Goal: Information Seeking & Learning: Learn about a topic

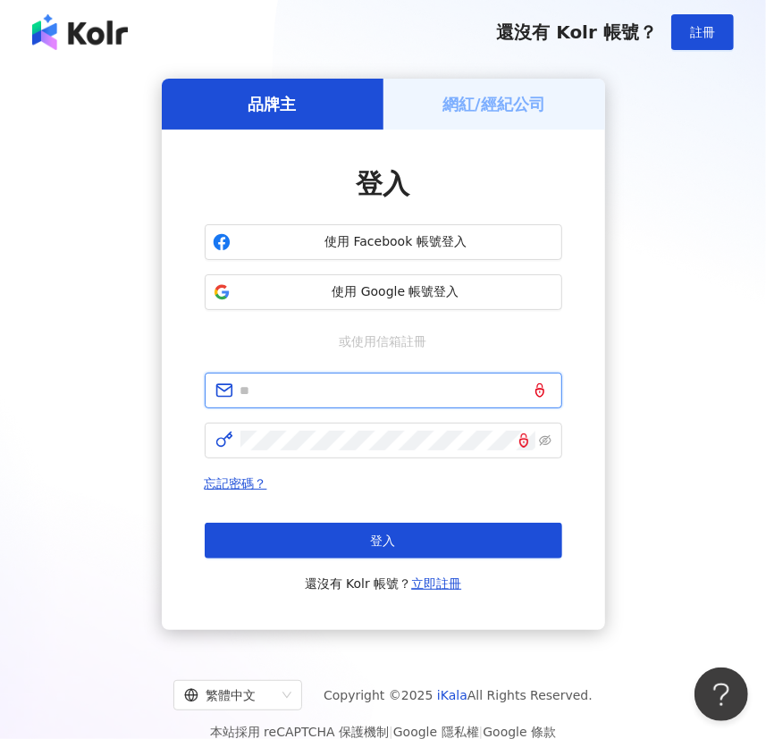
click at [350, 381] on input "text" at bounding box center [396, 391] width 311 height 20
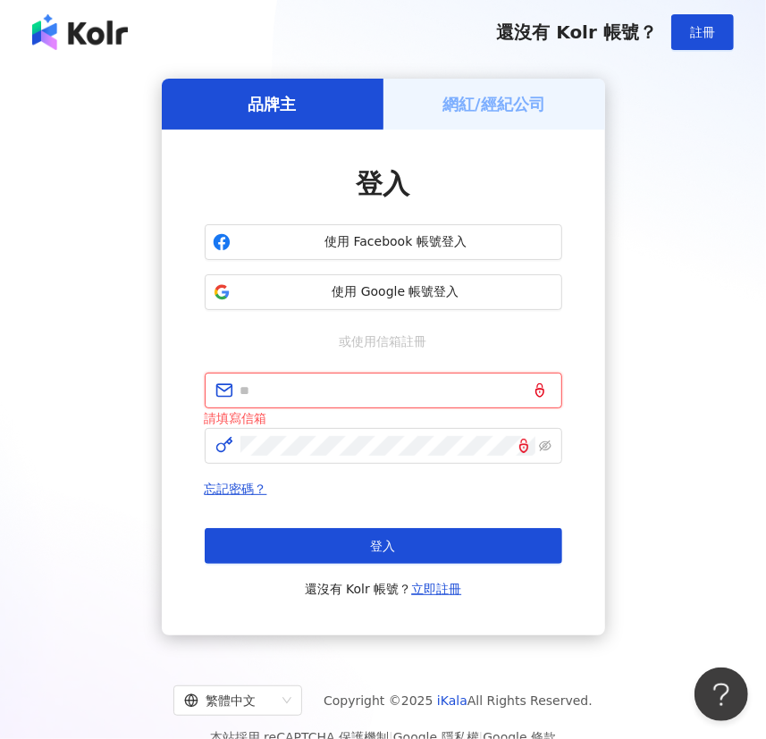
click at [410, 387] on input "text" at bounding box center [396, 391] width 311 height 20
type input "**********"
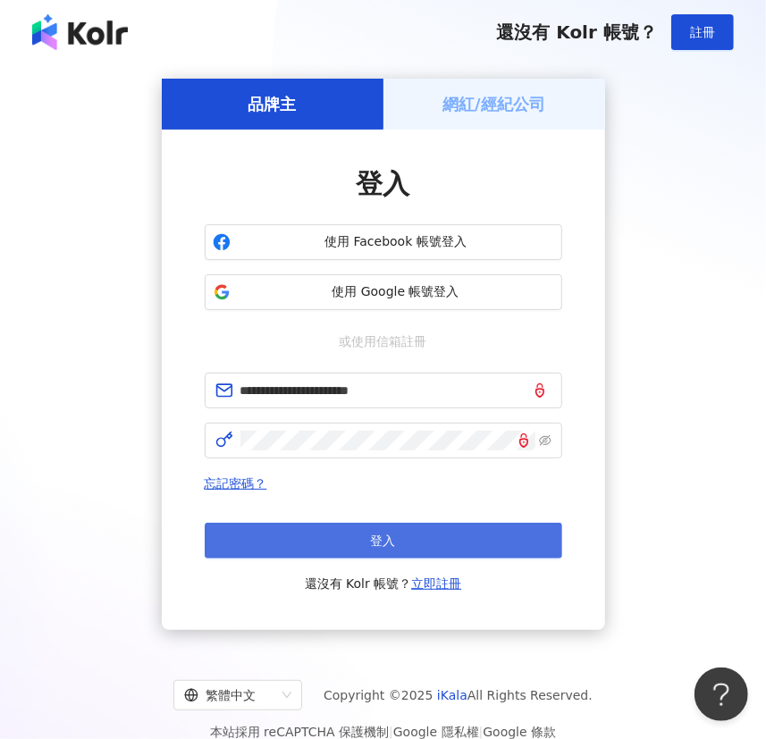
click at [440, 554] on button "登入" at bounding box center [384, 541] width 358 height 36
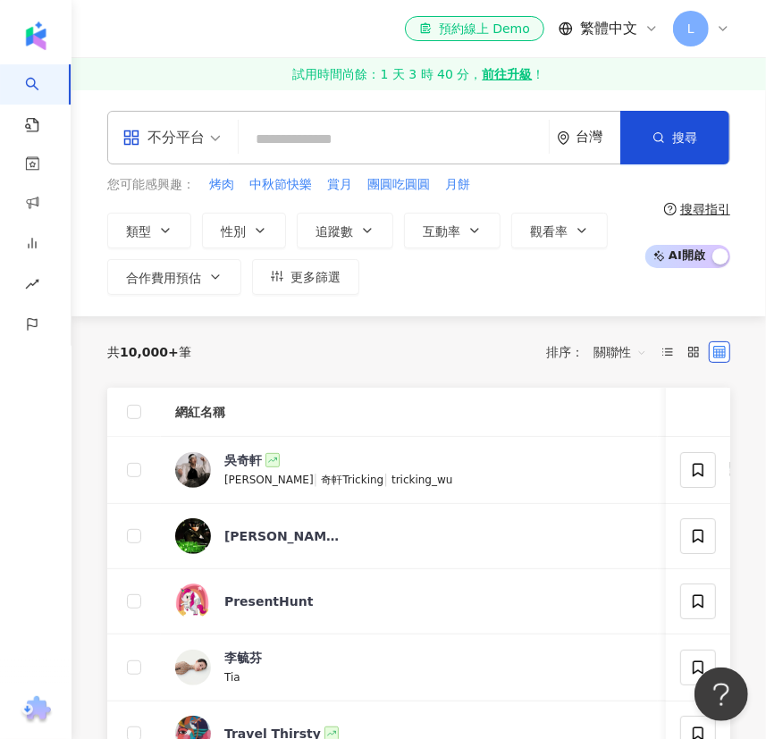
click at [609, 142] on div "台灣" at bounding box center [598, 137] width 45 height 15
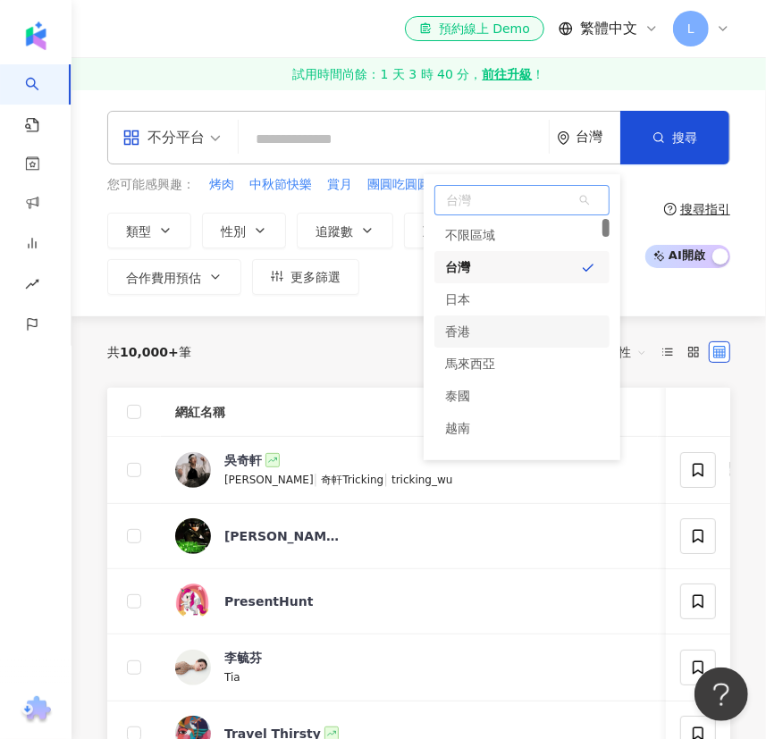
click at [515, 328] on div "香港" at bounding box center [522, 332] width 175 height 32
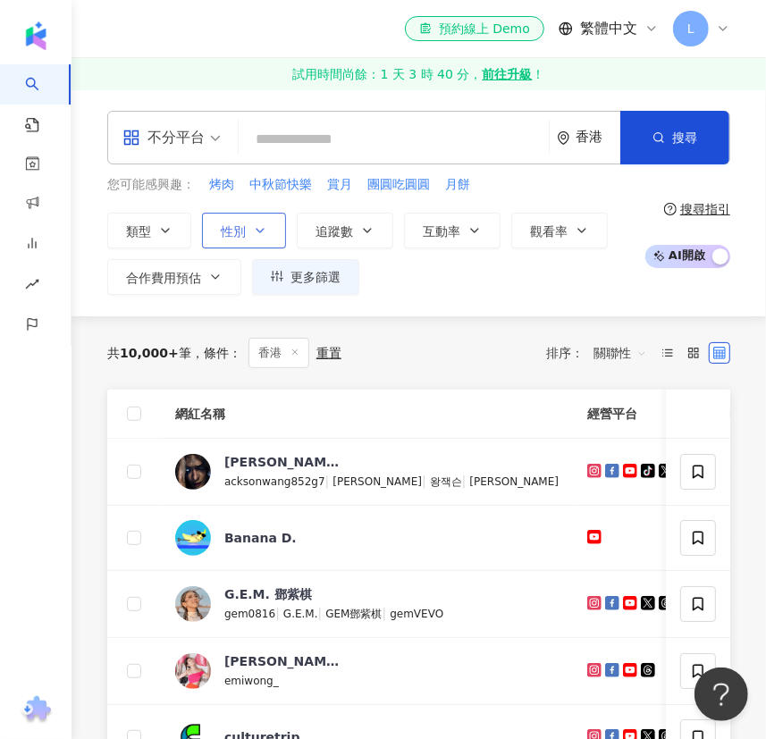
click at [254, 230] on icon "button" at bounding box center [260, 231] width 14 height 14
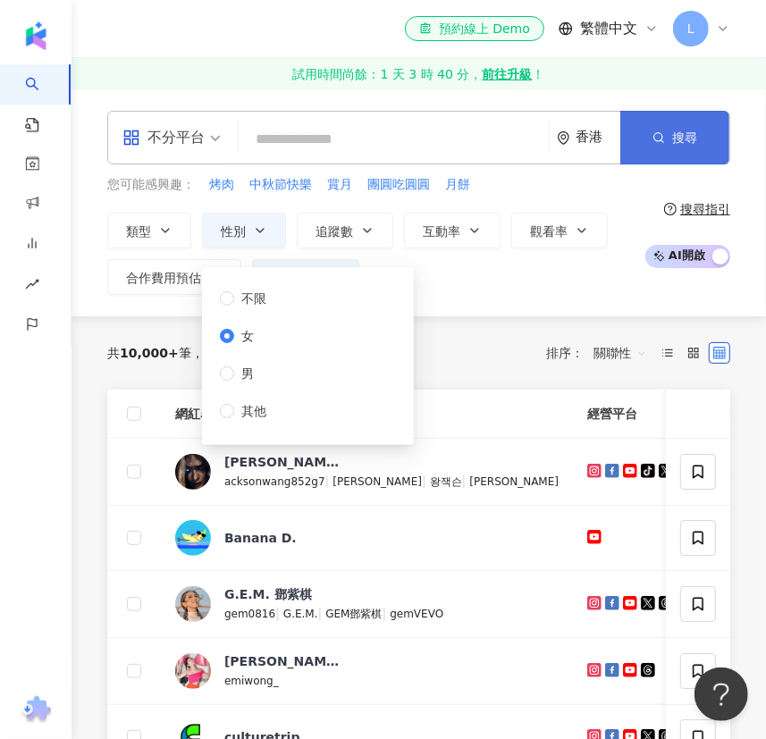
click at [688, 148] on button "搜尋" at bounding box center [674, 138] width 109 height 54
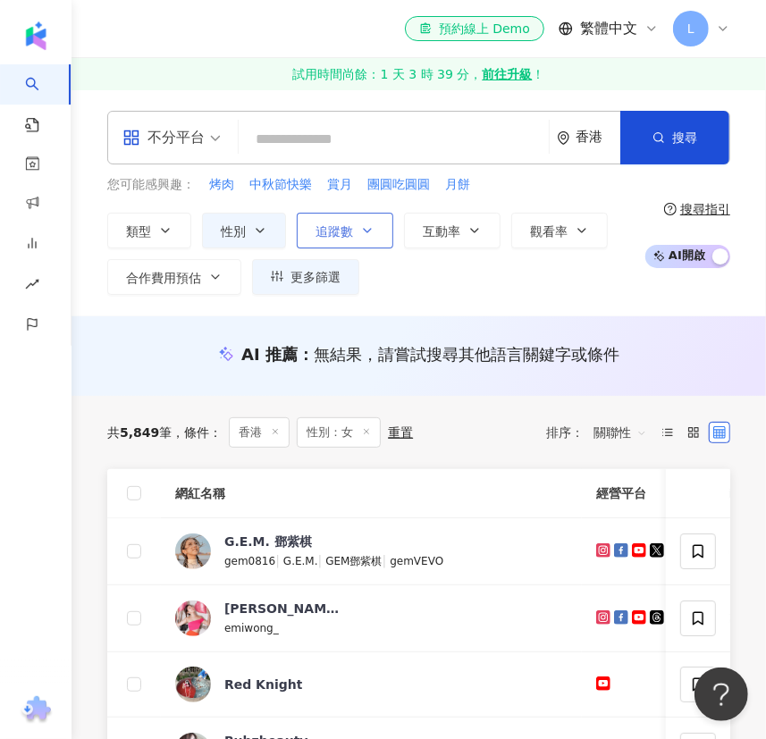
click at [342, 226] on span "追蹤數" at bounding box center [335, 231] width 38 height 14
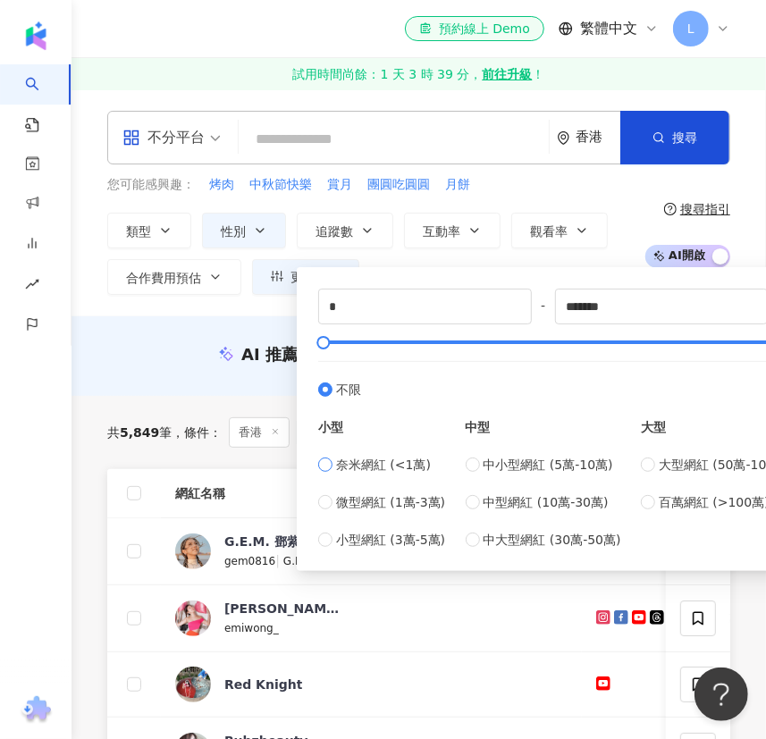
type input "****"
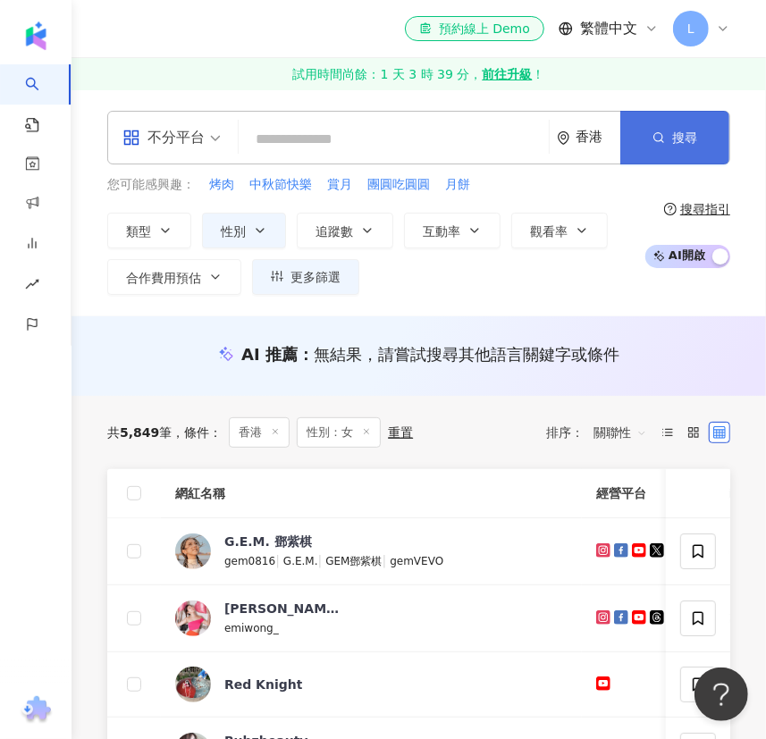
click at [679, 148] on button "搜尋" at bounding box center [674, 138] width 109 height 54
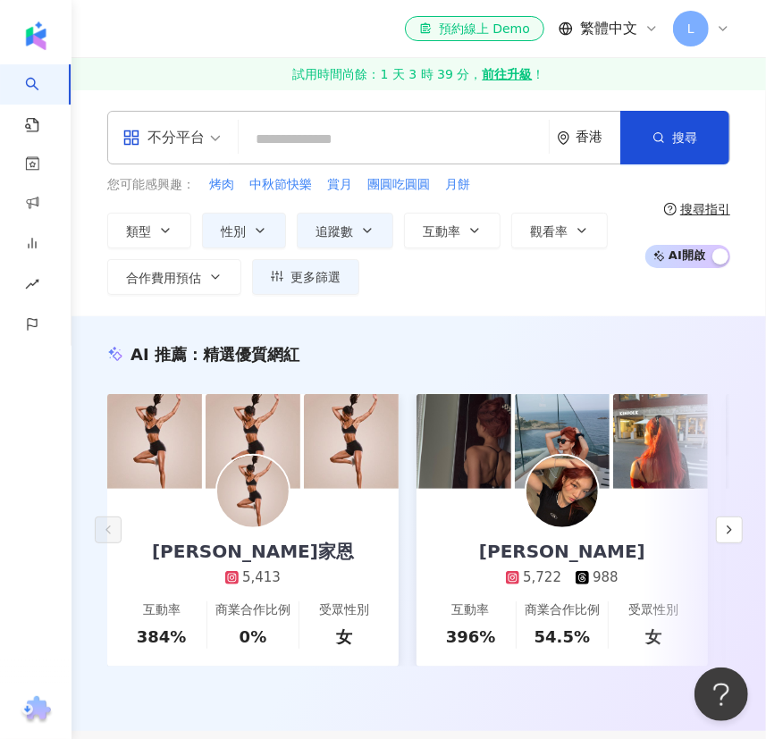
drag, startPoint x: 467, startPoint y: 232, endPoint x: 372, endPoint y: 294, distance: 113.6
click at [372, 294] on div "類型 性別 追蹤數 互動率 觀看率 合作費用預估 更多篩選 不限 女 男 其他 * - **** 不限 小型 奈米網紅 (<1萬) 微型網紅 (1萬-3萬) …" at bounding box center [371, 254] width 528 height 82
click at [308, 274] on span "更多篩選" at bounding box center [316, 277] width 50 height 14
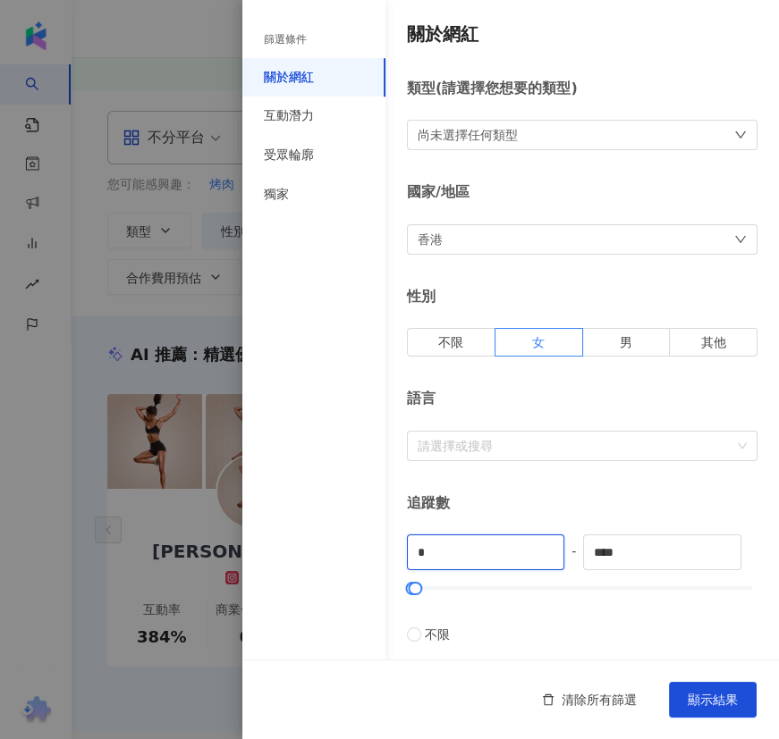
drag, startPoint x: 452, startPoint y: 544, endPoint x: 353, endPoint y: 543, distance: 98.4
click at [353, 543] on div "篩選條件 關於網紅 互動潛力 受眾輪廓 獨家 關於網紅 類型 ( 請選擇您想要的類型 ) 尚未選擇任何類型 國家/地區 香港 性別 不限 女 男 其他 語言 …" at bounding box center [510, 675] width 536 height 1350
type input "****"
drag, startPoint x: 648, startPoint y: 549, endPoint x: 559, endPoint y: 547, distance: 89.4
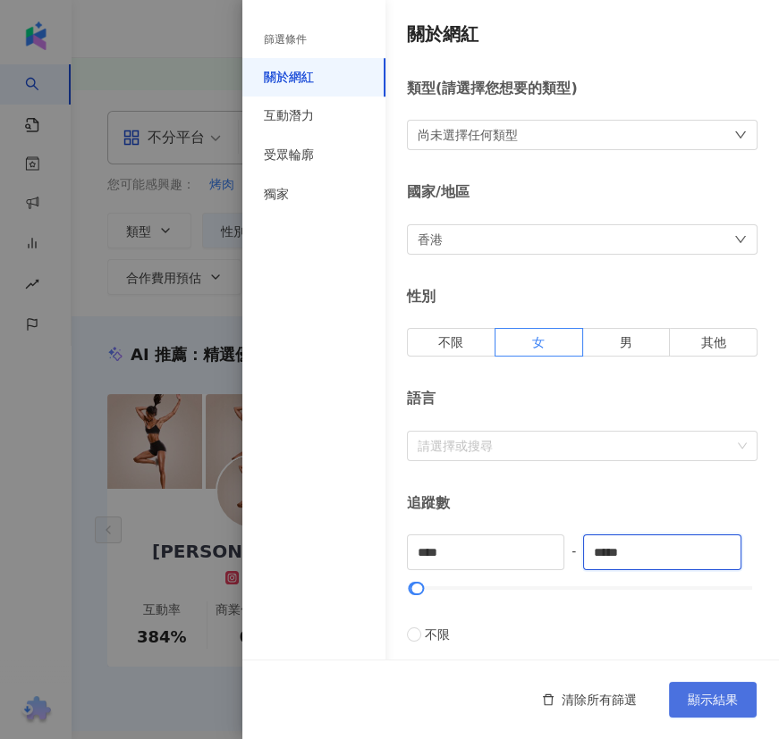
type input "*****"
click at [727, 689] on button "顯示結果" at bounding box center [713, 700] width 88 height 36
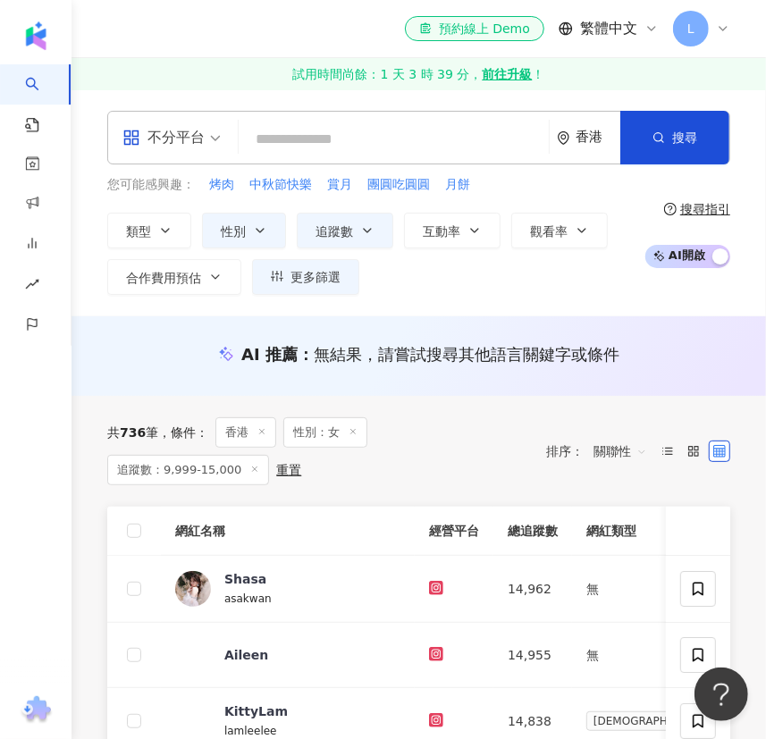
scroll to position [243, 0]
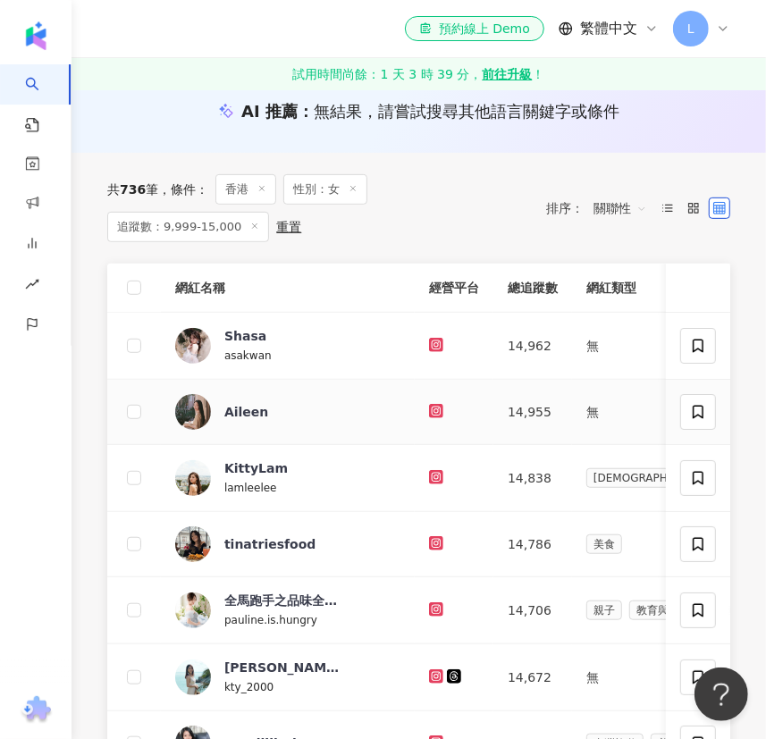
drag, startPoint x: 437, startPoint y: 396, endPoint x: 446, endPoint y: 451, distance: 55.3
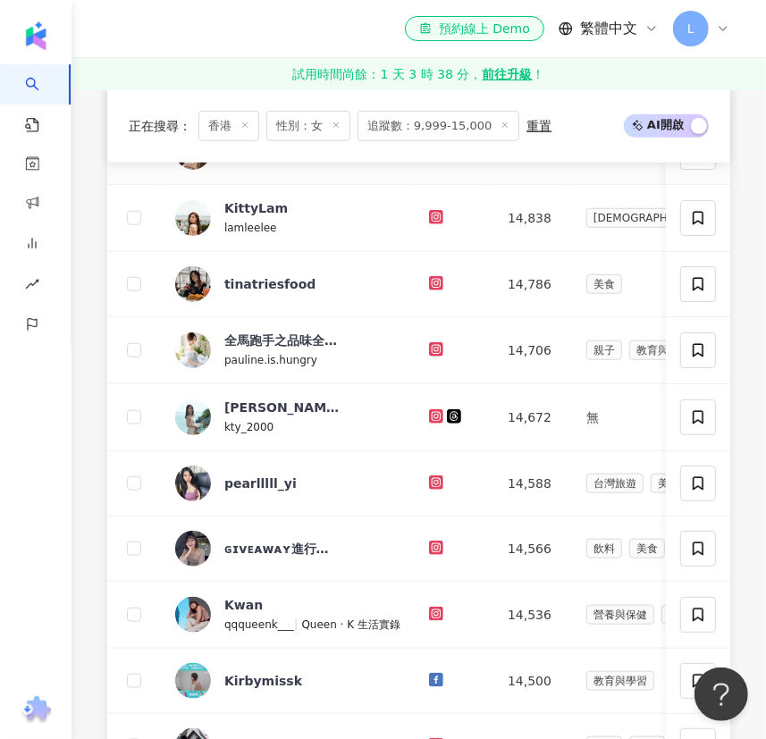
scroll to position [0, 0]
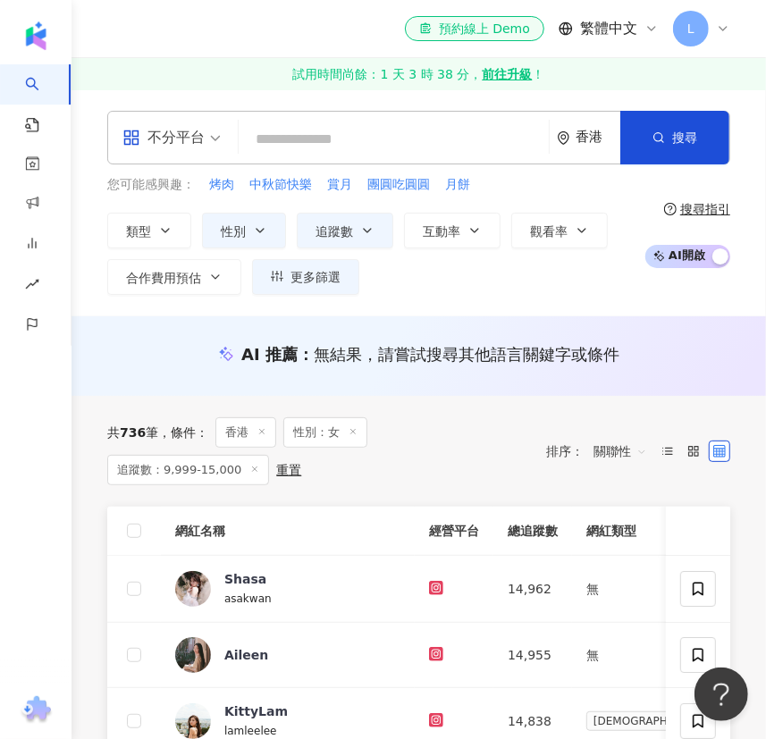
click at [187, 134] on div "不分平台" at bounding box center [163, 137] width 82 height 29
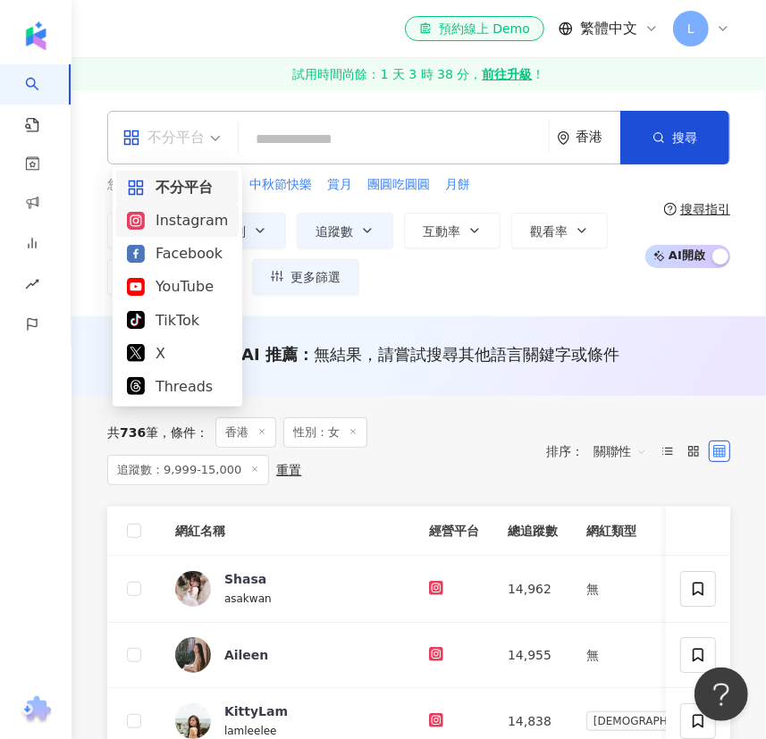
click at [201, 226] on div "Instagram" at bounding box center [177, 220] width 101 height 22
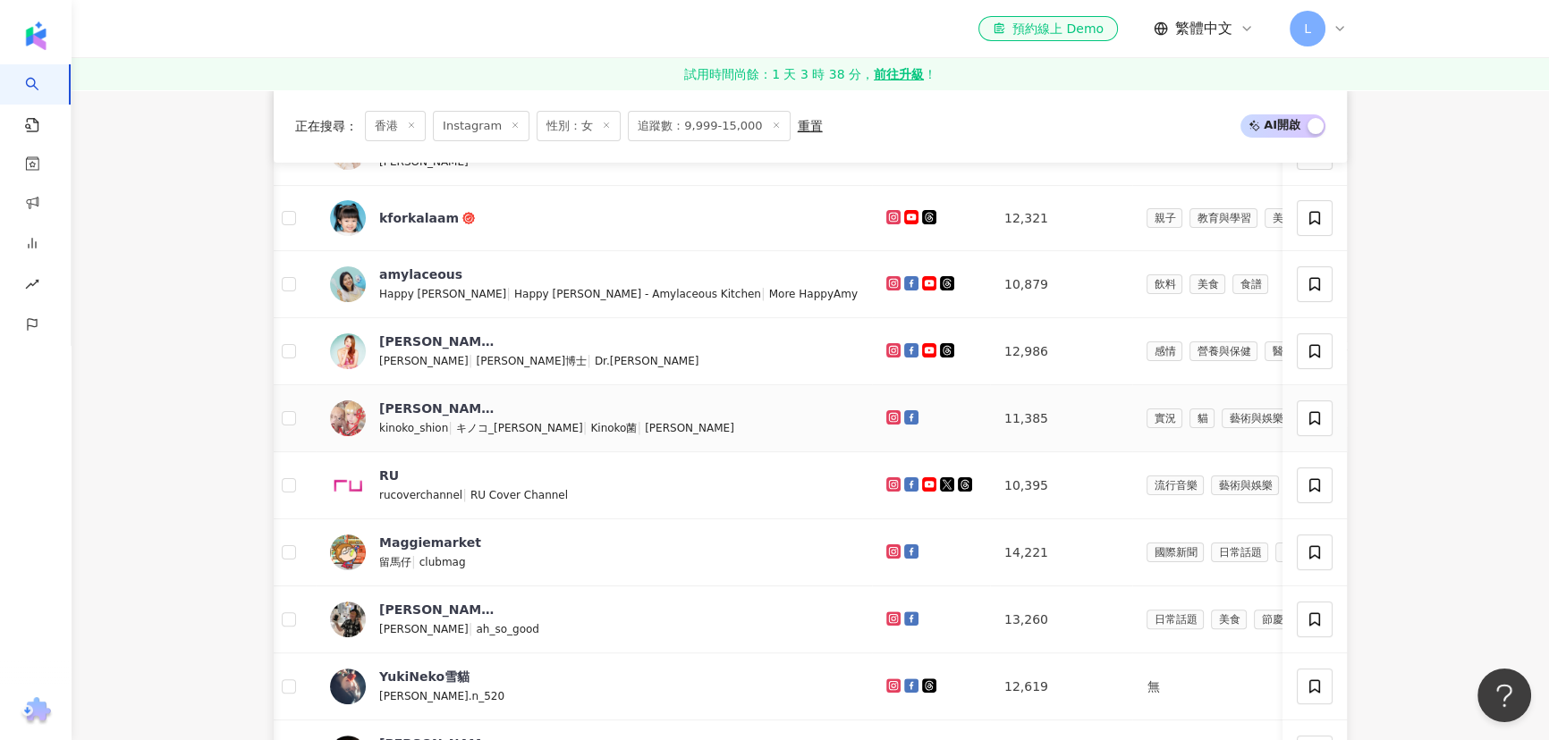
scroll to position [731, 0]
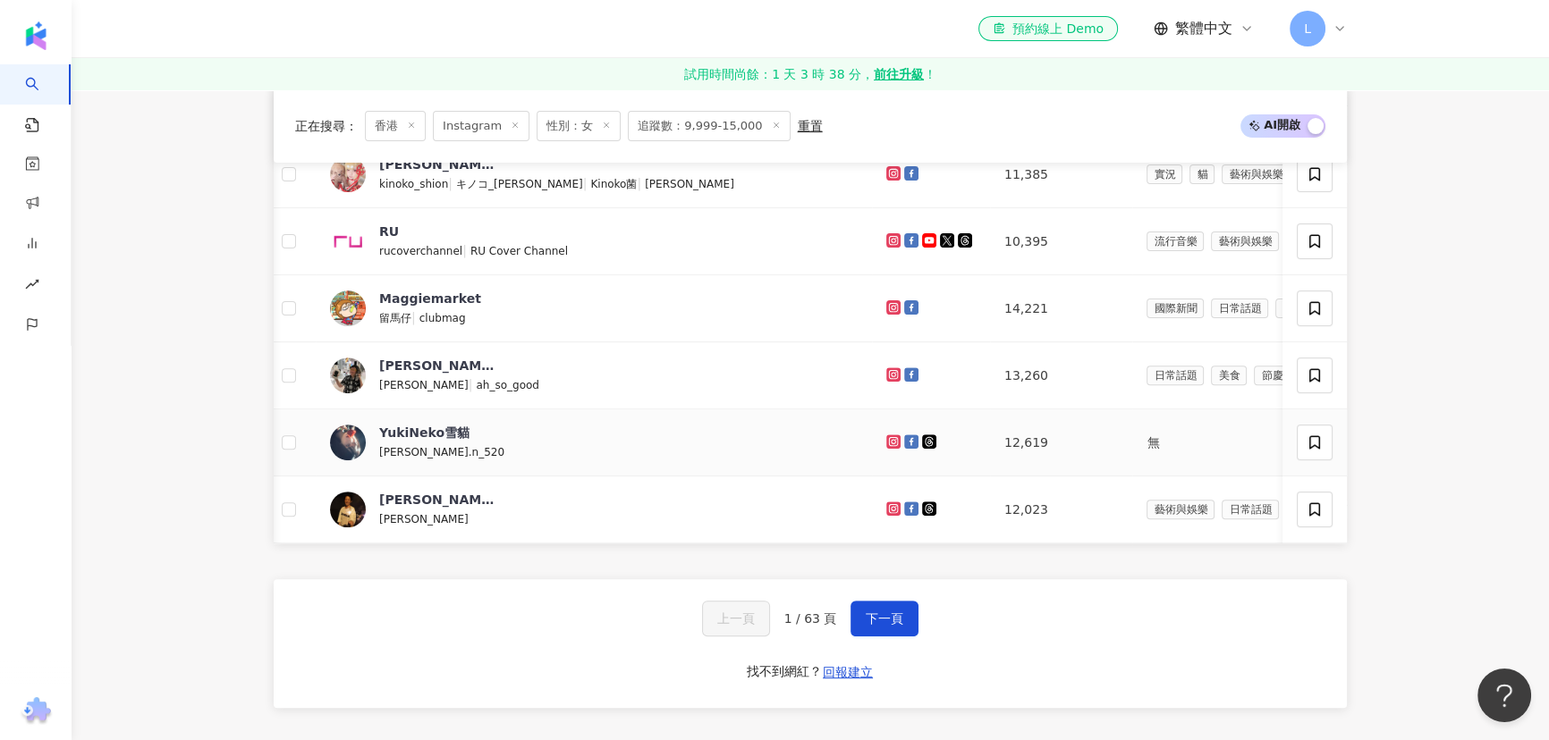
drag, startPoint x: 765, startPoint y: 437, endPoint x: 783, endPoint y: 446, distance: 20.0
click at [765, 615] on button "下一頁" at bounding box center [884, 619] width 68 height 36
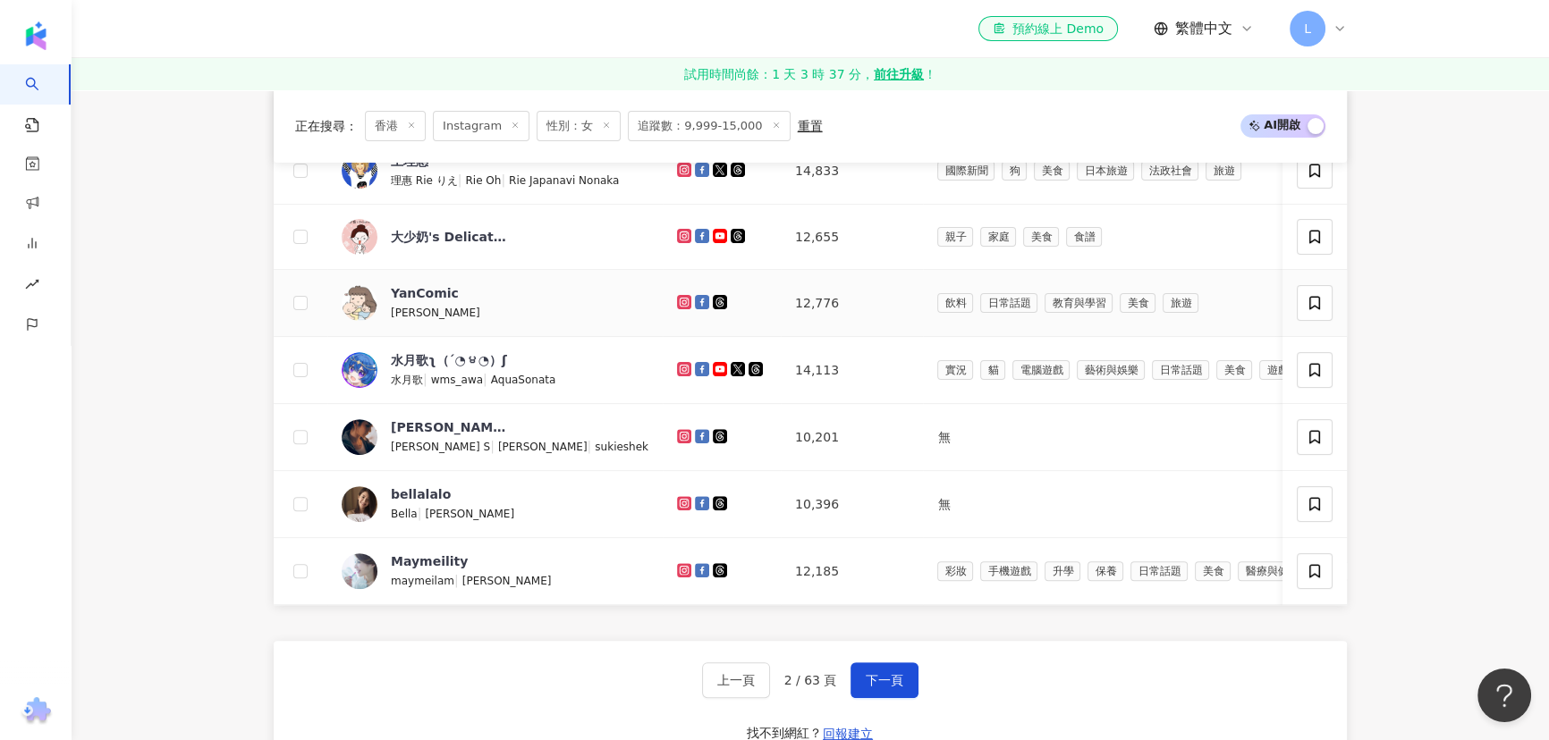
scroll to position [889, 0]
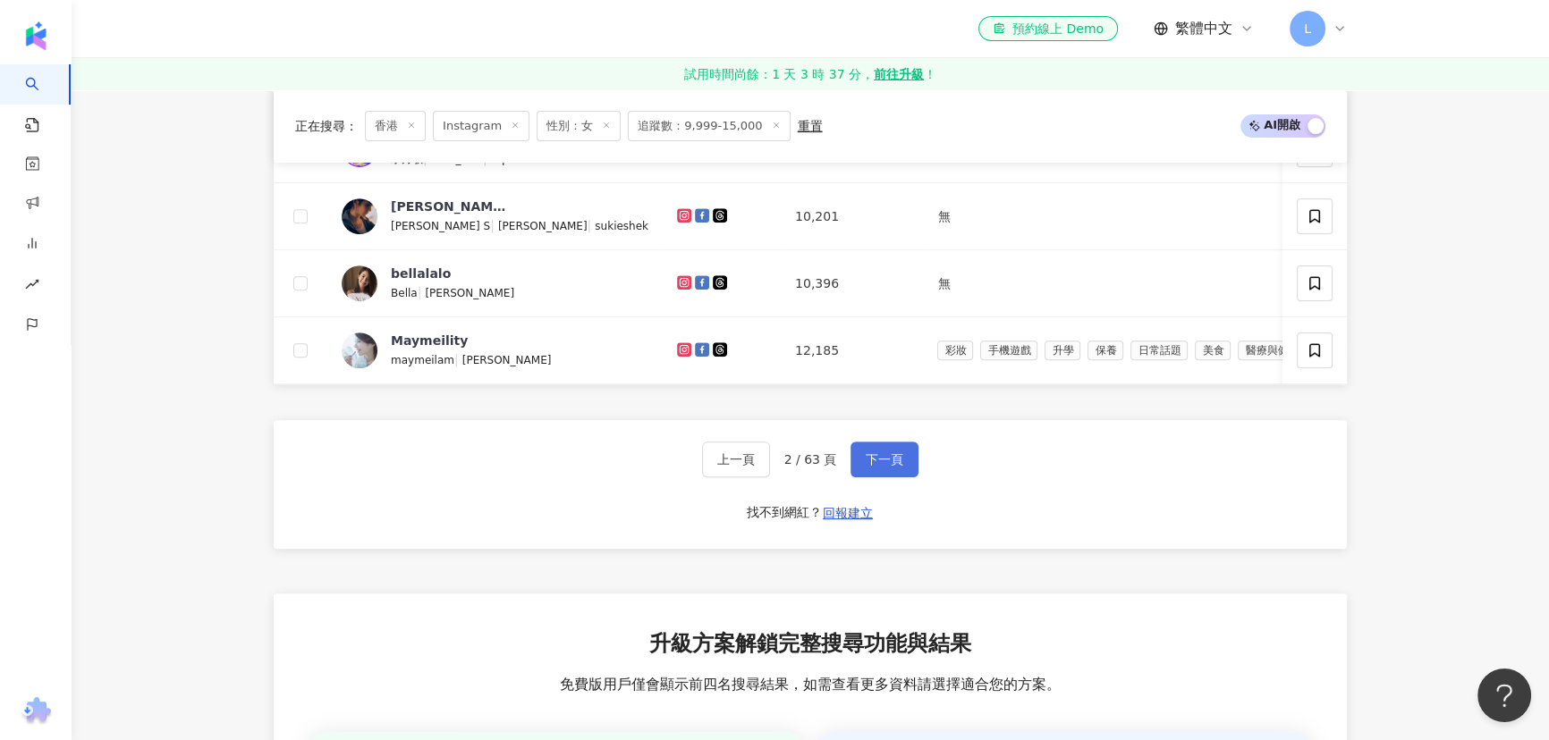
click at [765, 467] on span "下一頁" at bounding box center [884, 459] width 38 height 14
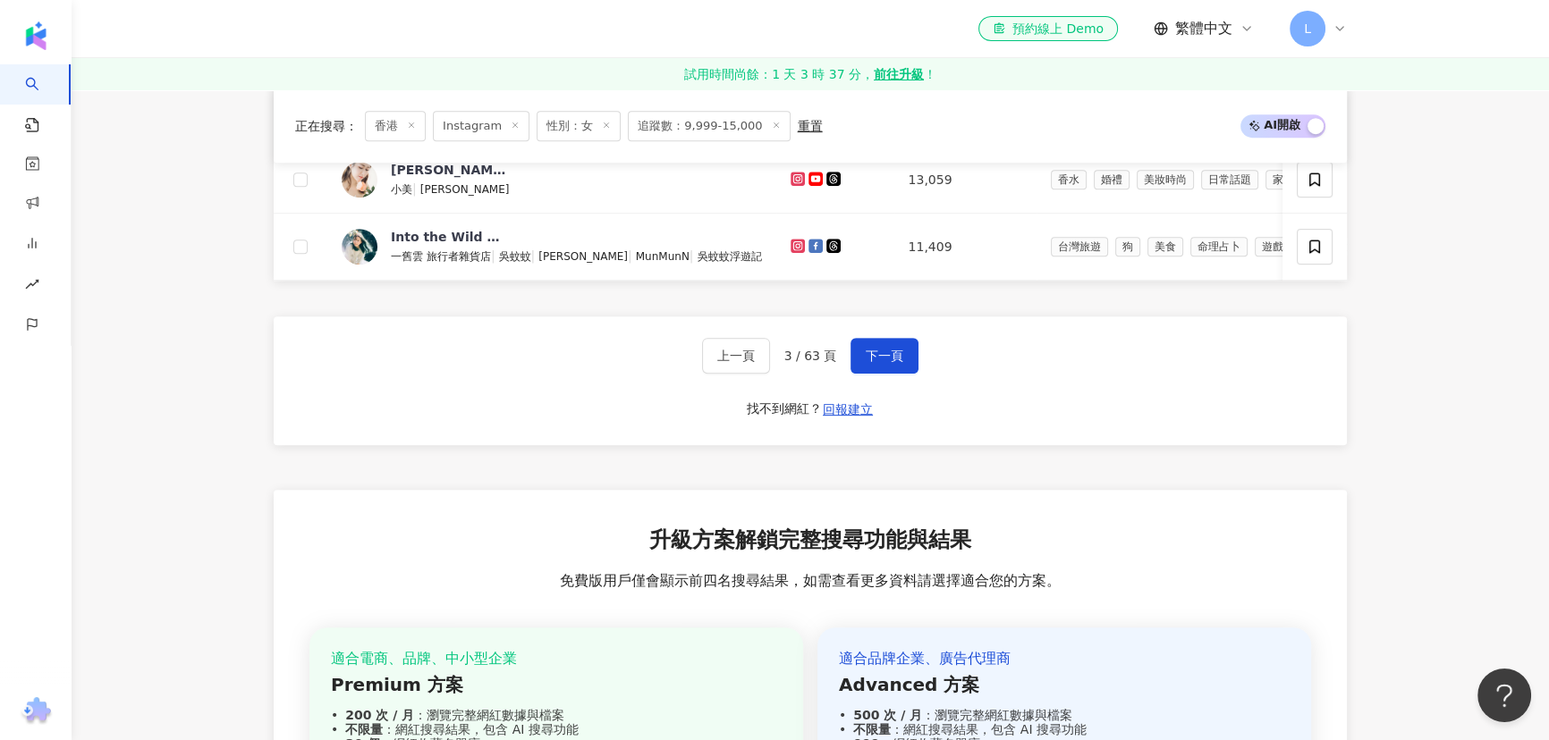
scroll to position [749, 0]
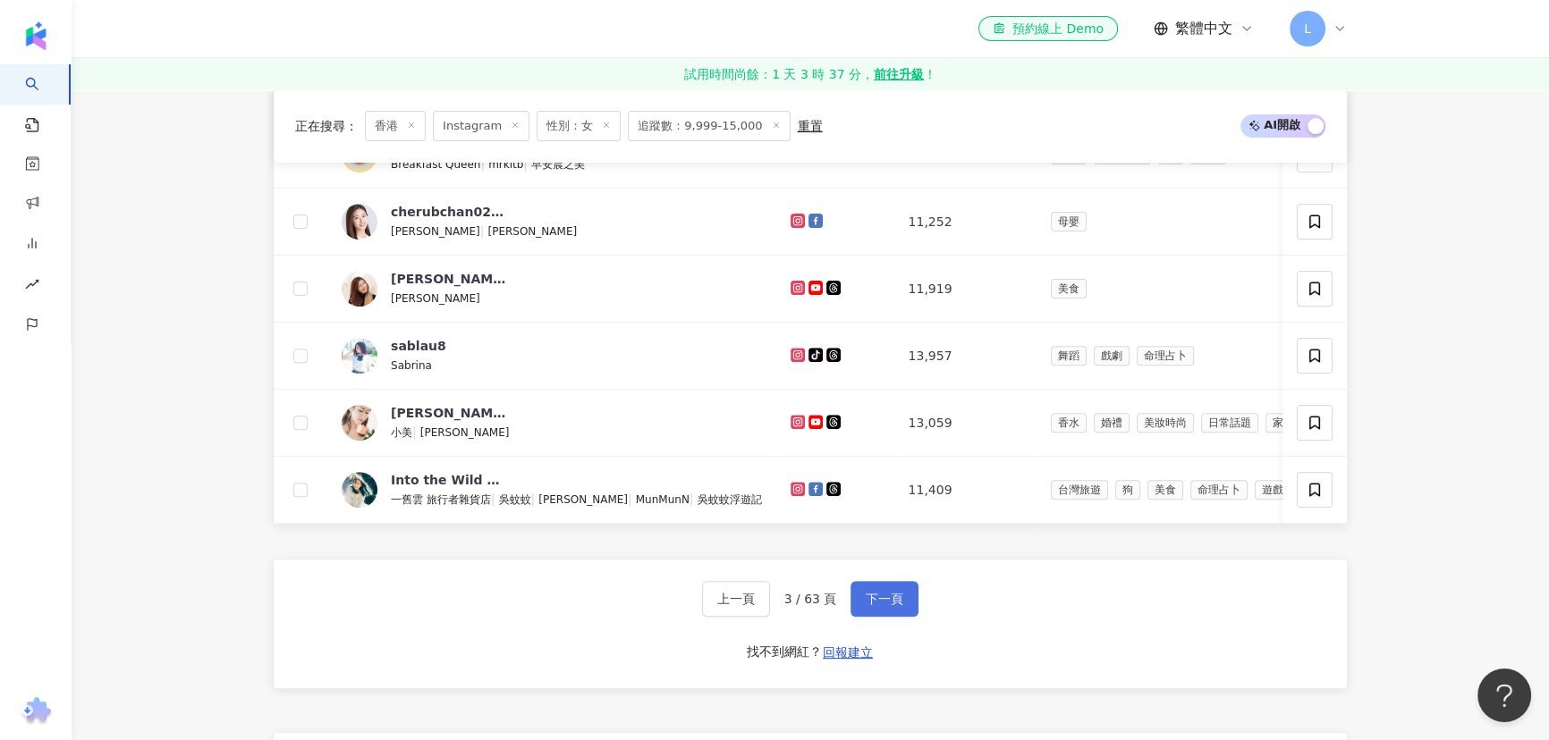
click at [765, 605] on span "下一頁" at bounding box center [884, 599] width 38 height 14
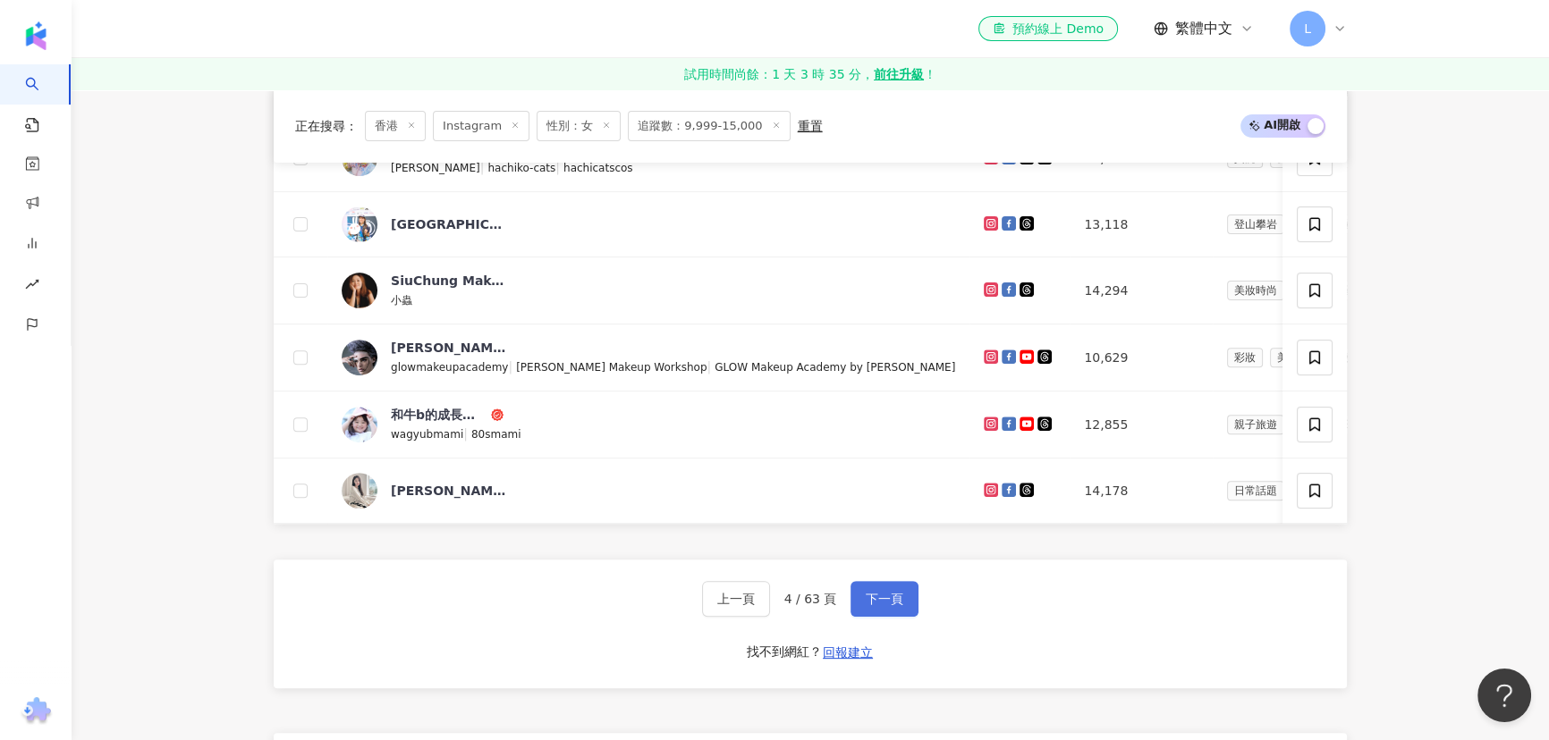
click at [765, 606] on span "下一頁" at bounding box center [884, 599] width 38 height 14
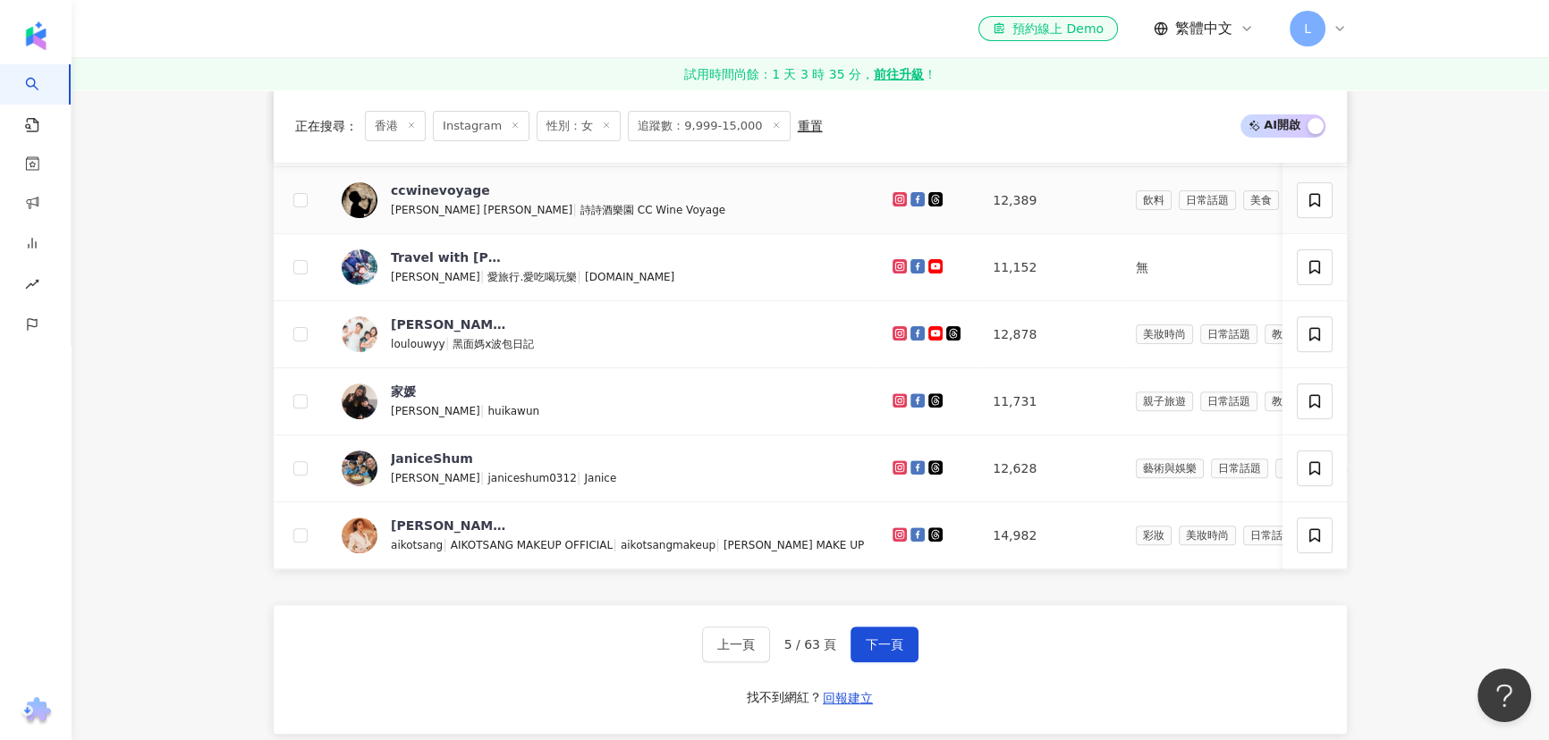
scroll to position [731, 0]
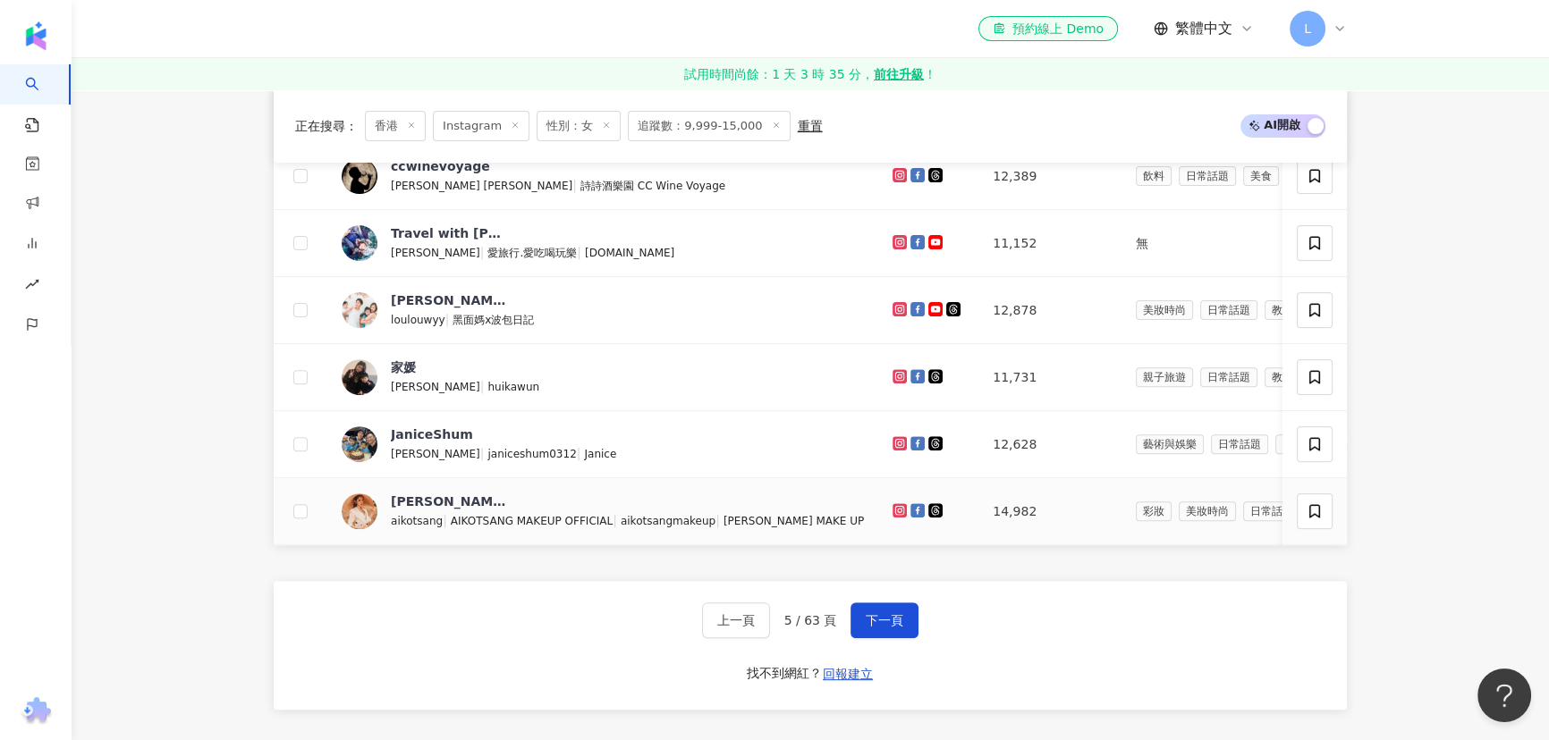
click at [765, 513] on icon at bounding box center [900, 510] width 12 height 11
click at [765, 507] on icon at bounding box center [918, 510] width 10 height 10
click at [765, 627] on span "下一頁" at bounding box center [884, 620] width 38 height 14
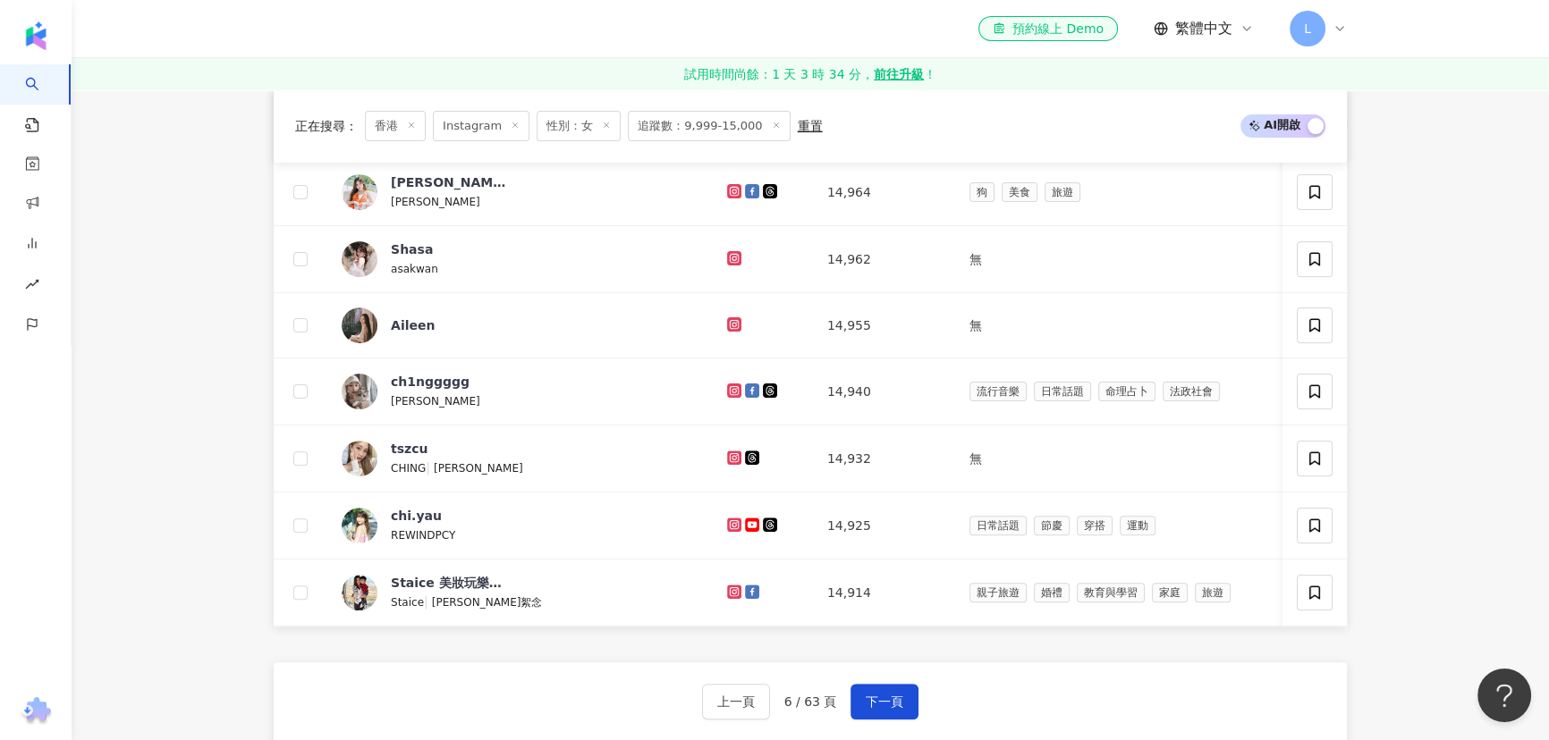
scroll to position [645, 0]
click at [765, 708] on span "下一頁" at bounding box center [884, 703] width 38 height 14
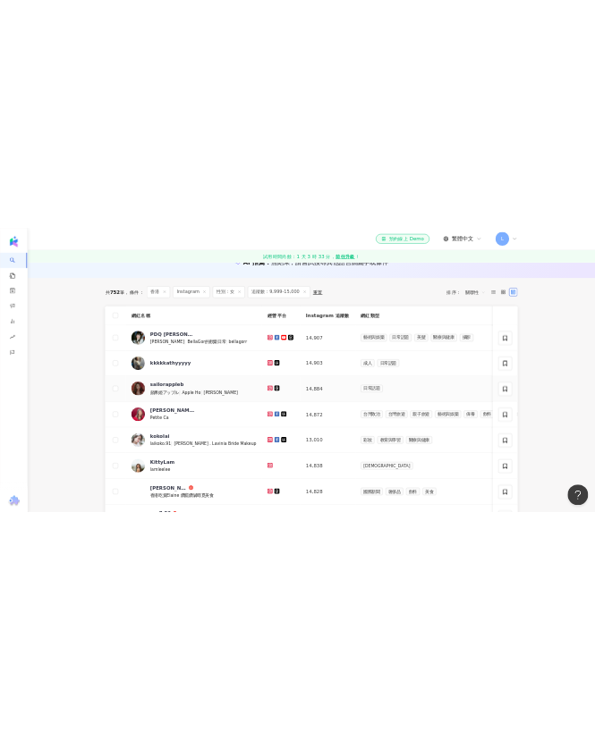
scroll to position [243, 0]
